Goal: Complete application form

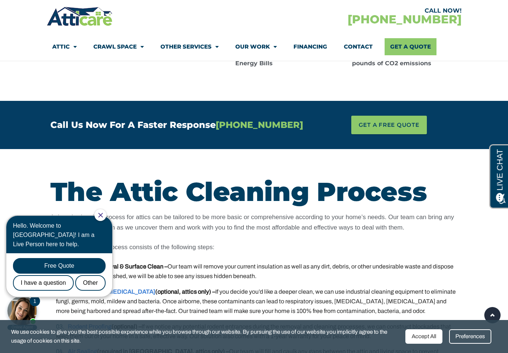
scroll to position [1284, 0]
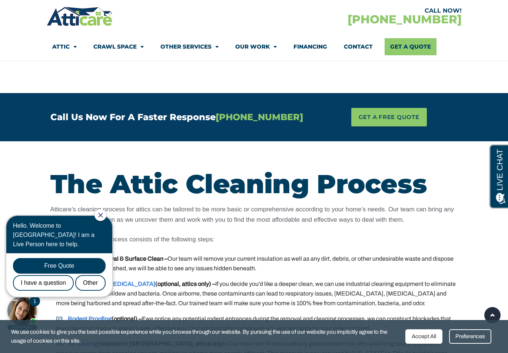
click at [103, 217] on icon "Close Chat" at bounding box center [100, 215] width 4 height 4
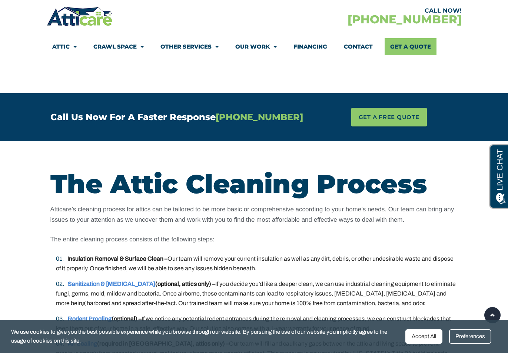
scroll to position [0, 0]
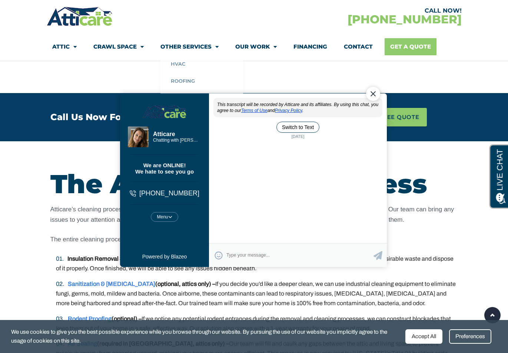
click at [402, 46] on link "Get A Quote" at bounding box center [411, 46] width 52 height 17
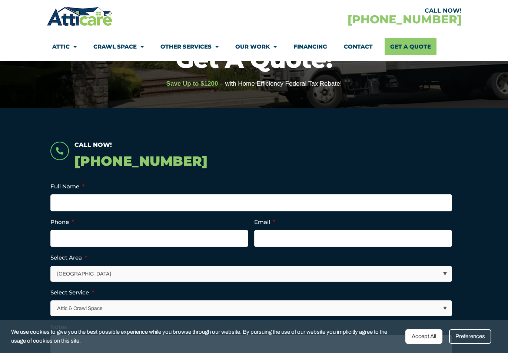
scroll to position [148, 0]
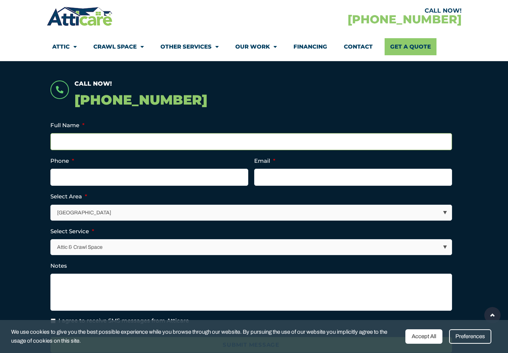
click at [144, 137] on input "Full Name *" at bounding box center [251, 141] width 402 height 17
type input "[PERSON_NAME]"
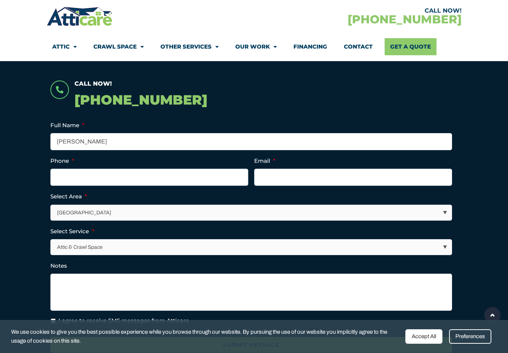
type input "6266654442"
type input "[EMAIL_ADDRESS][DOMAIN_NAME]"
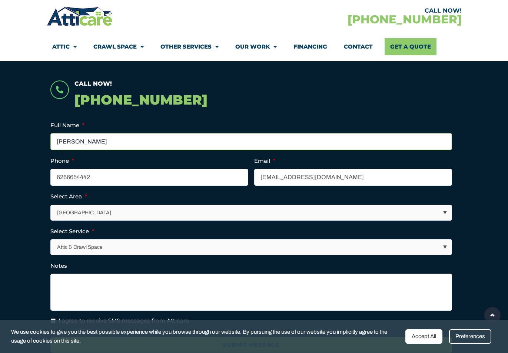
type input "[PHONE_NUMBER]"
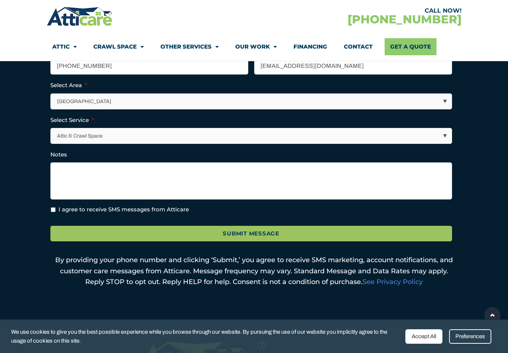
click at [111, 102] on select "[GEOGRAPHIC_DATA] [GEOGRAPHIC_DATA] [US_STATE] / [US_STATE] Area Other Areas" at bounding box center [251, 101] width 401 height 15
click at [51, 94] on select "[GEOGRAPHIC_DATA] [GEOGRAPHIC_DATA] [US_STATE] / [US_STATE] Area Other Areas" at bounding box center [251, 101] width 401 height 15
click at [109, 106] on select "[GEOGRAPHIC_DATA] [GEOGRAPHIC_DATA] [US_STATE] / [US_STATE] Area Other Areas" at bounding box center [251, 101] width 401 height 15
select select "[GEOGRAPHIC_DATA]"
click at [51, 94] on select "[GEOGRAPHIC_DATA] [GEOGRAPHIC_DATA] [US_STATE] / [US_STATE] Area Other Areas" at bounding box center [251, 101] width 401 height 15
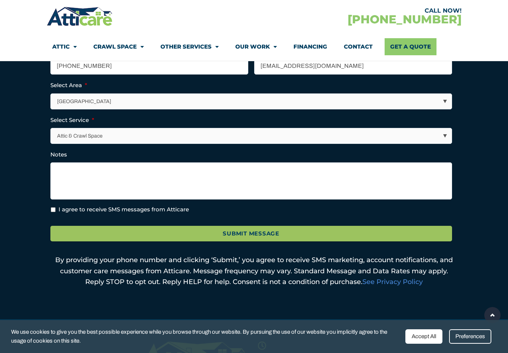
click at [103, 130] on select "Attic & Crawl Space Insulation Roofing Solar Energy Other Services" at bounding box center [251, 135] width 401 height 15
click at [51, 128] on select "Attic & Crawl Space Insulation Roofing Solar Energy Other Services" at bounding box center [251, 135] width 401 height 15
click at [118, 177] on textarea "Notes" at bounding box center [251, 180] width 402 height 37
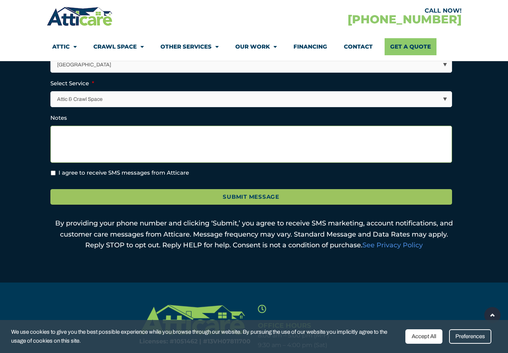
scroll to position [222, 0]
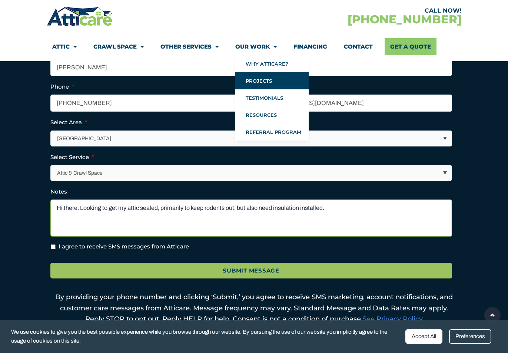
type textarea "Hi there. Looking to get my attic sealed, primarily to keep rodents out, but al…"
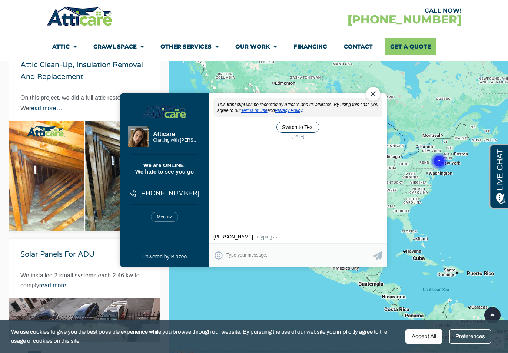
click at [372, 95] on div "Close Chat" at bounding box center [373, 94] width 14 height 14
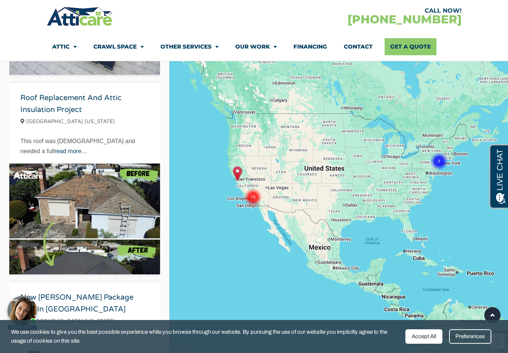
scroll to position [482, 0]
